Goal: Task Accomplishment & Management: Use online tool/utility

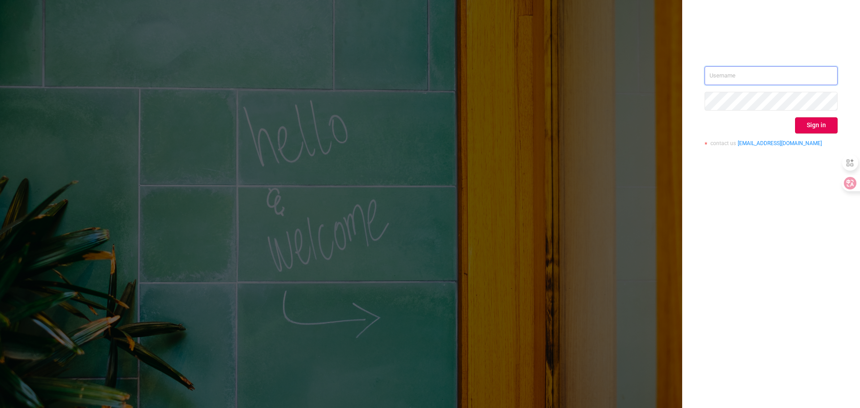
click at [740, 73] on input "text" at bounding box center [770, 75] width 133 height 19
click at [768, 74] on input "text" at bounding box center [770, 75] width 133 height 19
click at [760, 72] on input "text" at bounding box center [770, 75] width 133 height 19
type input "[PERSON_NAME][EMAIL_ADDRESS][DOMAIN_NAME]"
click at [809, 124] on button "Sign in" at bounding box center [816, 125] width 43 height 16
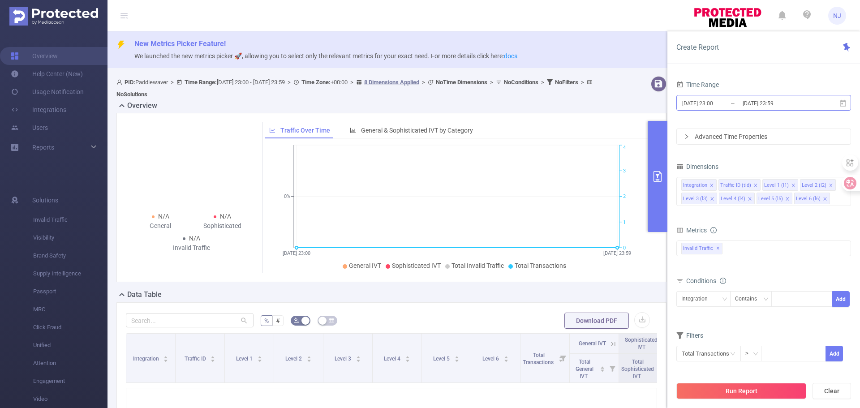
click at [728, 108] on input "[DATE] 23:00" at bounding box center [717, 103] width 73 height 12
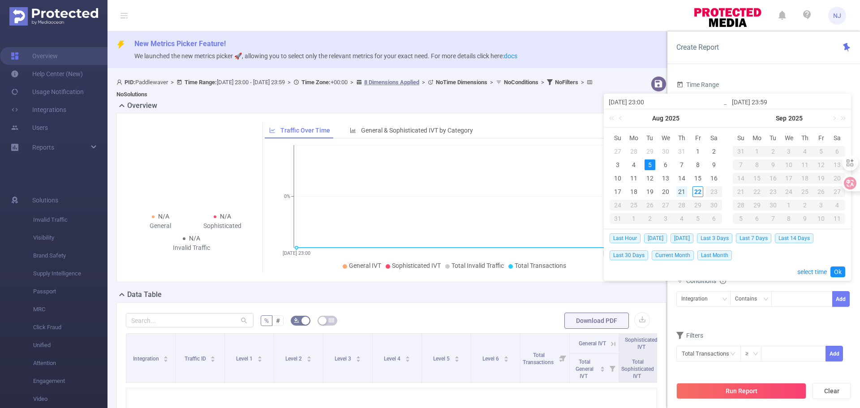
click at [681, 191] on div "21" at bounding box center [681, 191] width 11 height 11
type input "[DATE] 23:00"
type input "[DATE] 23:59"
type input "[DATE] 23:00"
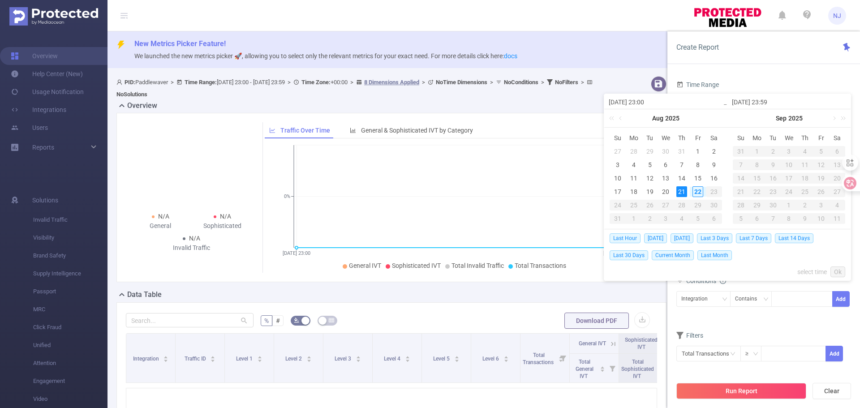
type input "[DATE] 23:59"
click at [810, 268] on link "select time" at bounding box center [812, 271] width 30 height 17
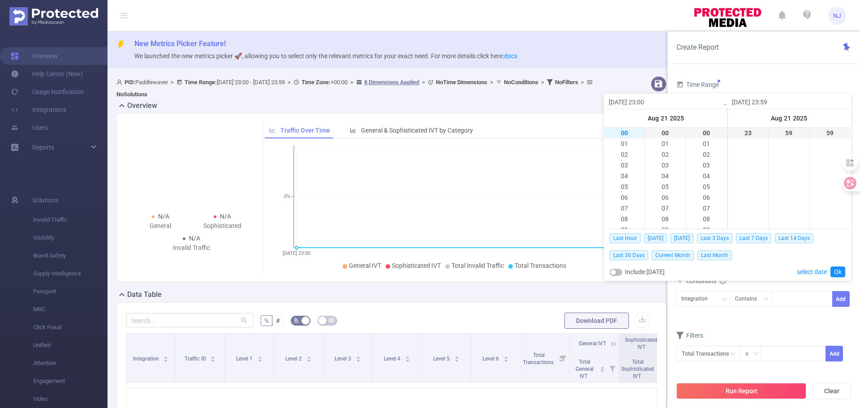
click at [622, 135] on li "00" at bounding box center [624, 133] width 40 height 11
type input "[DATE] 00:00"
click at [840, 271] on link "Ok" at bounding box center [837, 271] width 15 height 11
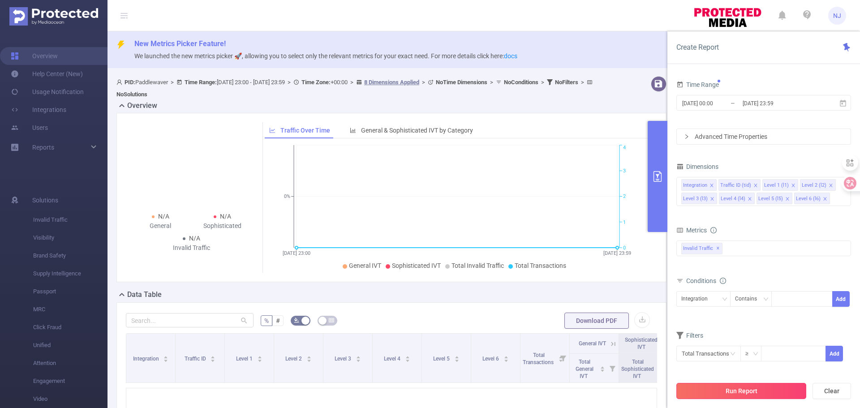
click at [764, 395] on button "Run Report" at bounding box center [741, 391] width 130 height 16
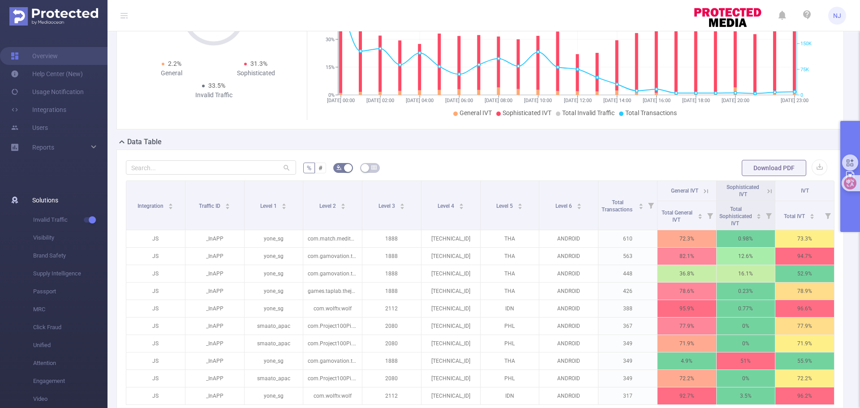
scroll to position [134, 0]
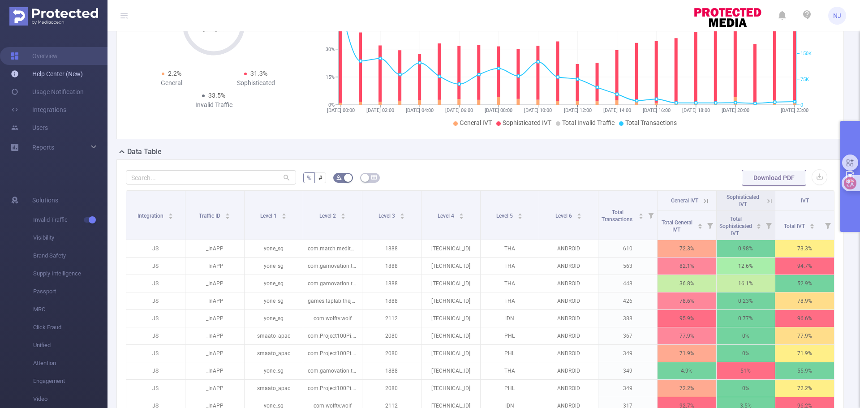
click at [61, 73] on link "Help Center (New)" at bounding box center [47, 74] width 72 height 18
